Goal: Navigation & Orientation: Find specific page/section

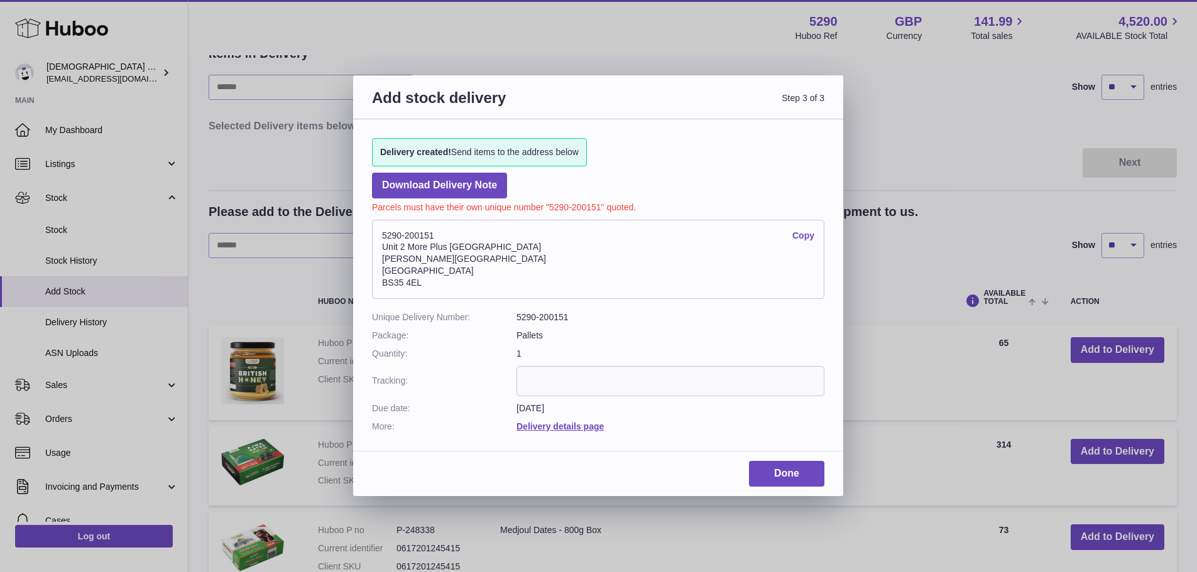
scroll to position [63, 0]
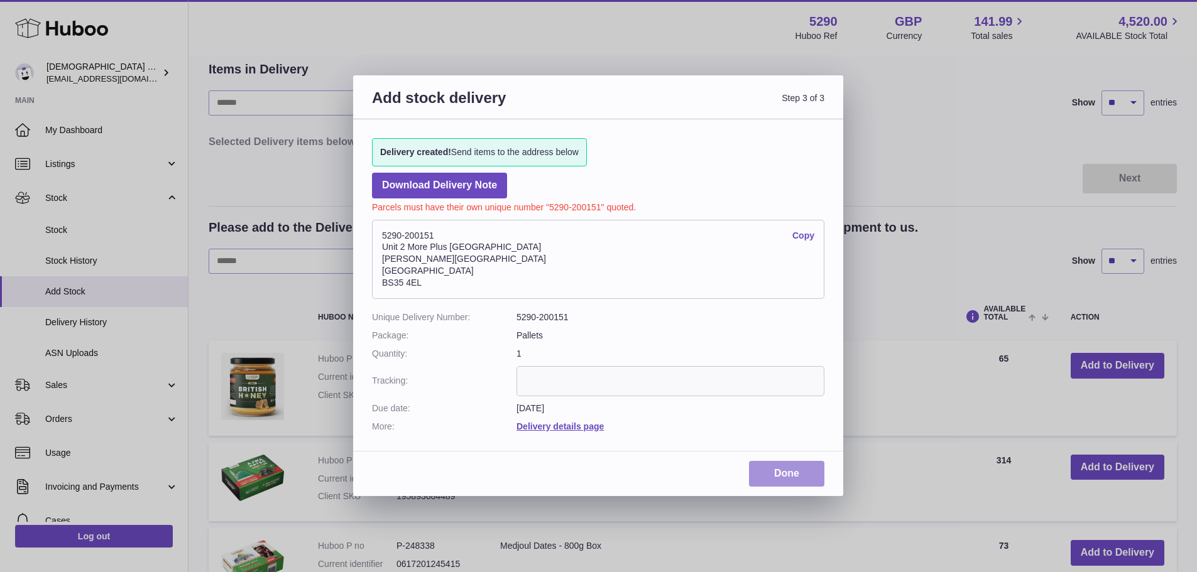
click at [794, 465] on link "Done" at bounding box center [786, 474] width 75 height 26
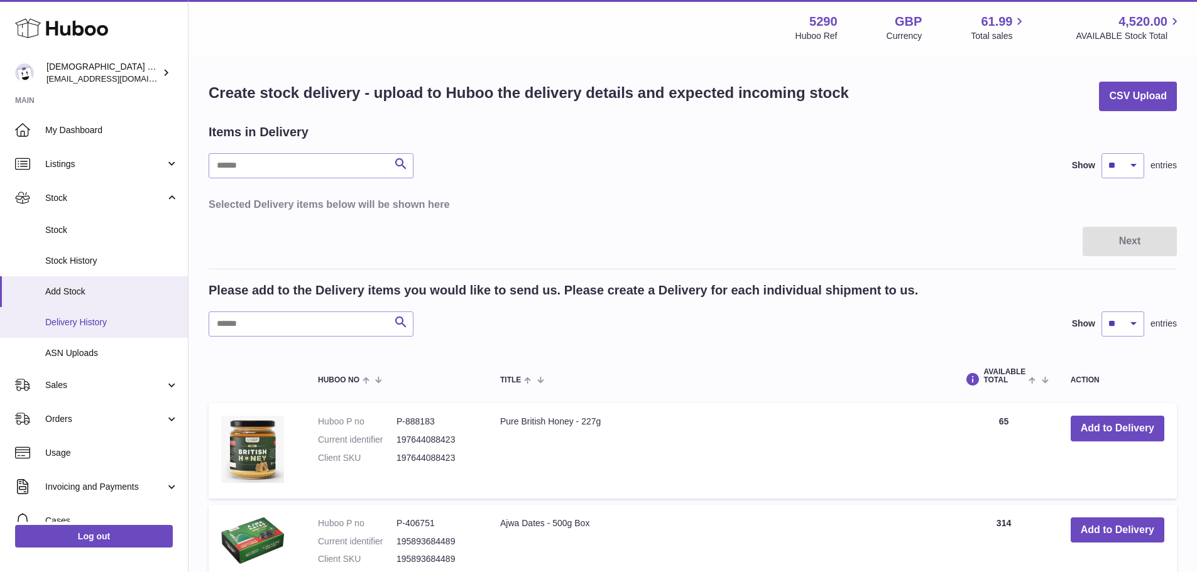
click at [98, 331] on link "Delivery History" at bounding box center [94, 322] width 188 height 31
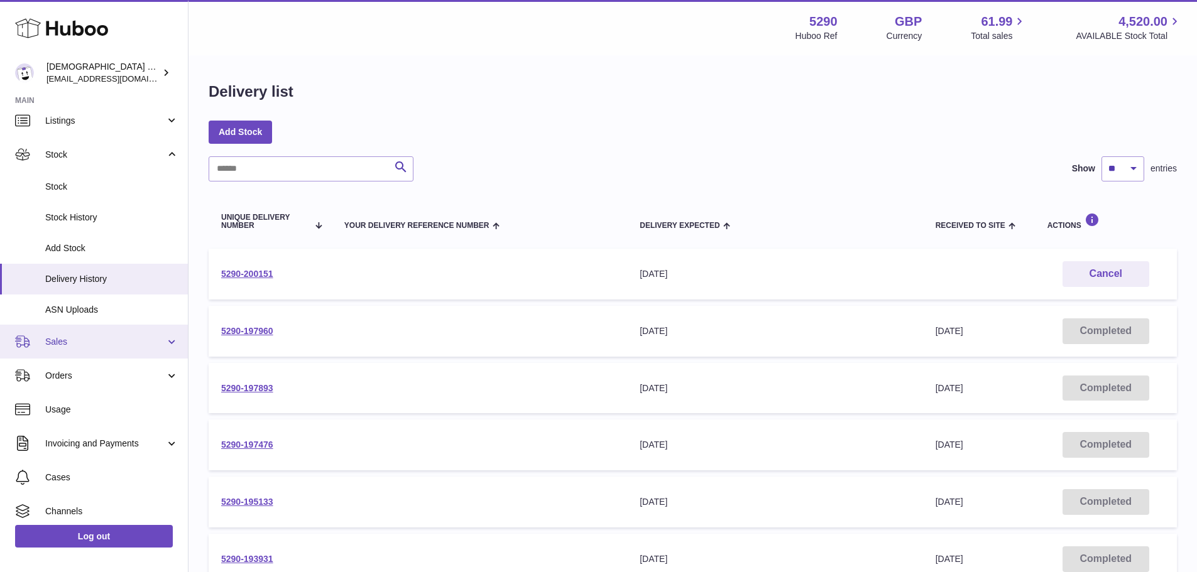
scroll to position [63, 0]
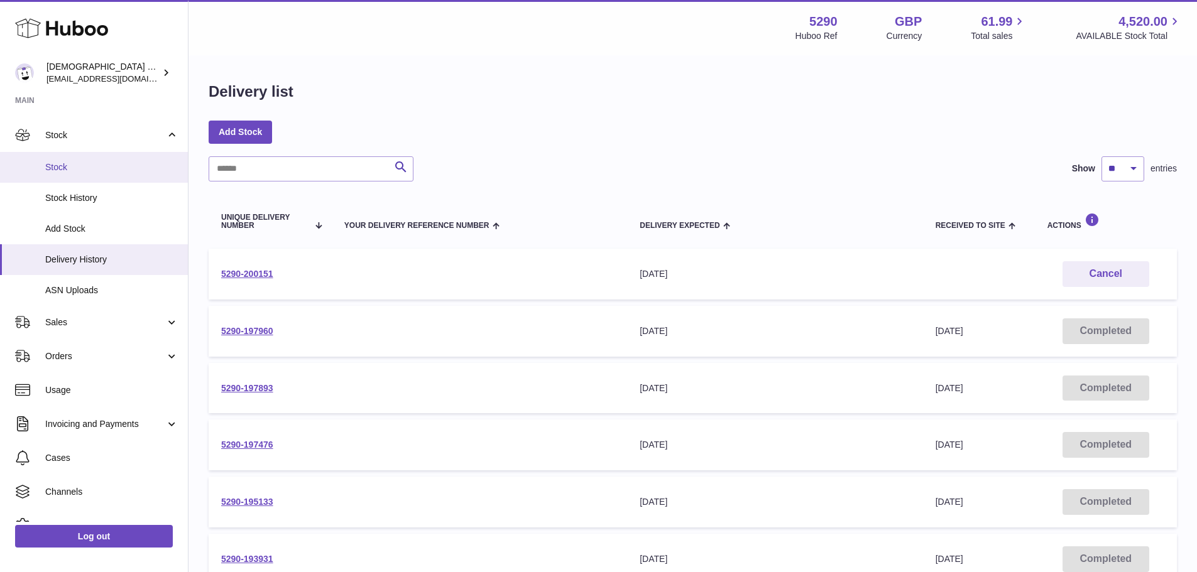
click at [66, 175] on link "Stock" at bounding box center [94, 167] width 188 height 31
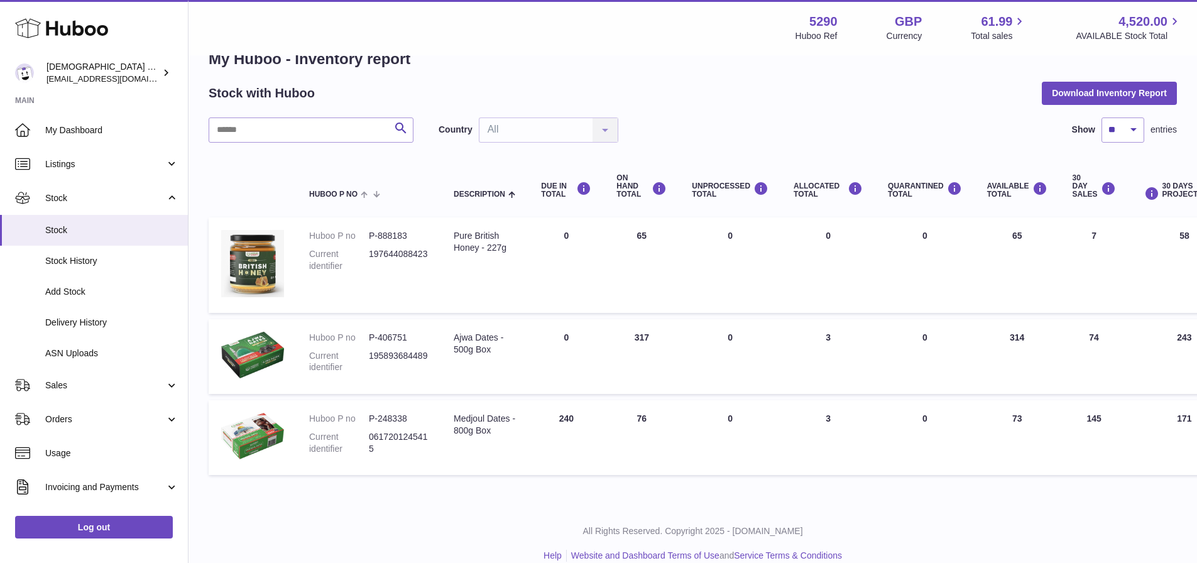
scroll to position [50, 0]
